Goal: Task Accomplishment & Management: Manage account settings

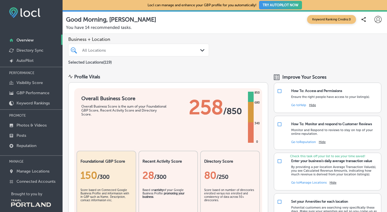
click at [154, 49] on div "All Locations" at bounding box center [141, 50] width 118 height 5
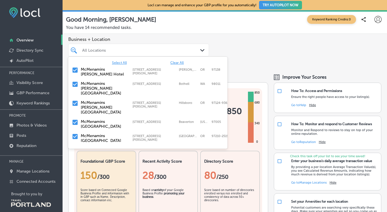
click at [134, 36] on div "Business + Location option focused, 1 of 120. 120 results available. Use Up and…" at bounding box center [225, 51] width 324 height 35
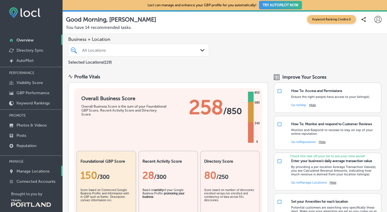
click at [47, 172] on p "Manage Locations" at bounding box center [32, 171] width 33 height 5
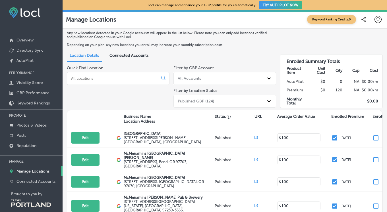
click at [134, 81] on div at bounding box center [118, 78] width 103 height 13
click at [124, 74] on div at bounding box center [118, 78] width 103 height 13
click at [123, 80] on input at bounding box center [113, 78] width 86 height 5
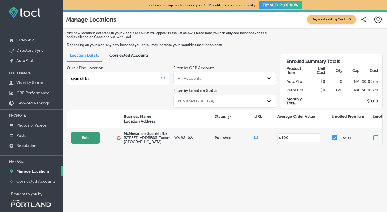
type input "spanish bar"
click at [94, 134] on button "Edit" at bounding box center [85, 138] width 28 height 12
select select "US"
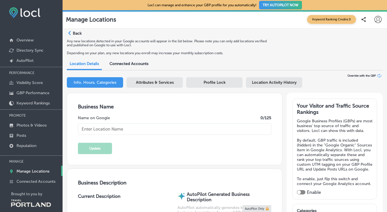
type input "McMenamins Spanish Bar"
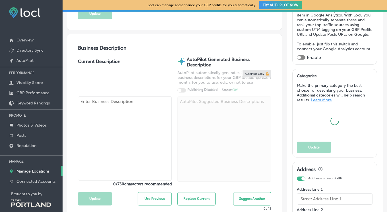
type input "[STREET_ADDRESS]"
type input "Tacoma"
type input "98402"
type input "US"
type input "[URL][DOMAIN_NAME]"
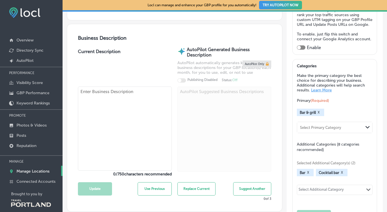
type input "[PHONE_NUMBER]"
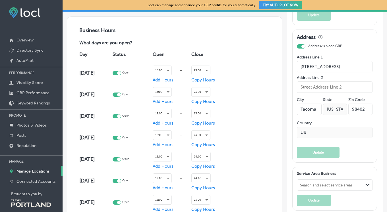
scroll to position [345, 0]
click at [170, 118] on div "12:00 —" at bounding box center [171, 114] width 37 height 14
click at [170, 116] on div "12:00" at bounding box center [162, 114] width 18 height 8
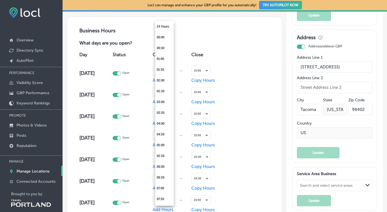
scroll to position [183, 0]
click at [166, 178] on li "15:00" at bounding box center [164, 178] width 18 height 11
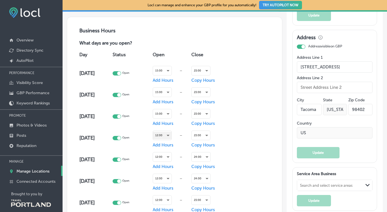
click at [166, 134] on div "12:00" at bounding box center [162, 136] width 18 height 8
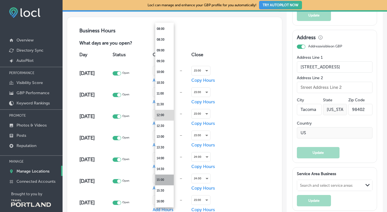
click at [163, 178] on li "15:00" at bounding box center [164, 180] width 18 height 11
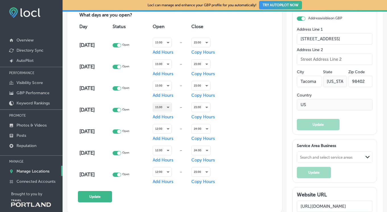
scroll to position [386, 0]
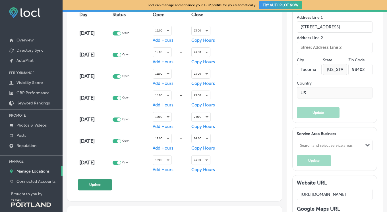
click at [99, 184] on button "Update" at bounding box center [95, 184] width 34 height 11
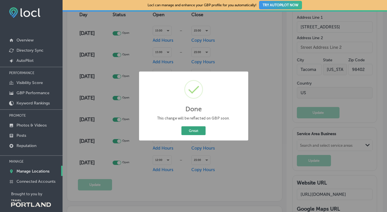
click at [193, 132] on button "Great" at bounding box center [193, 130] width 24 height 9
